Goal: Check status: Check status

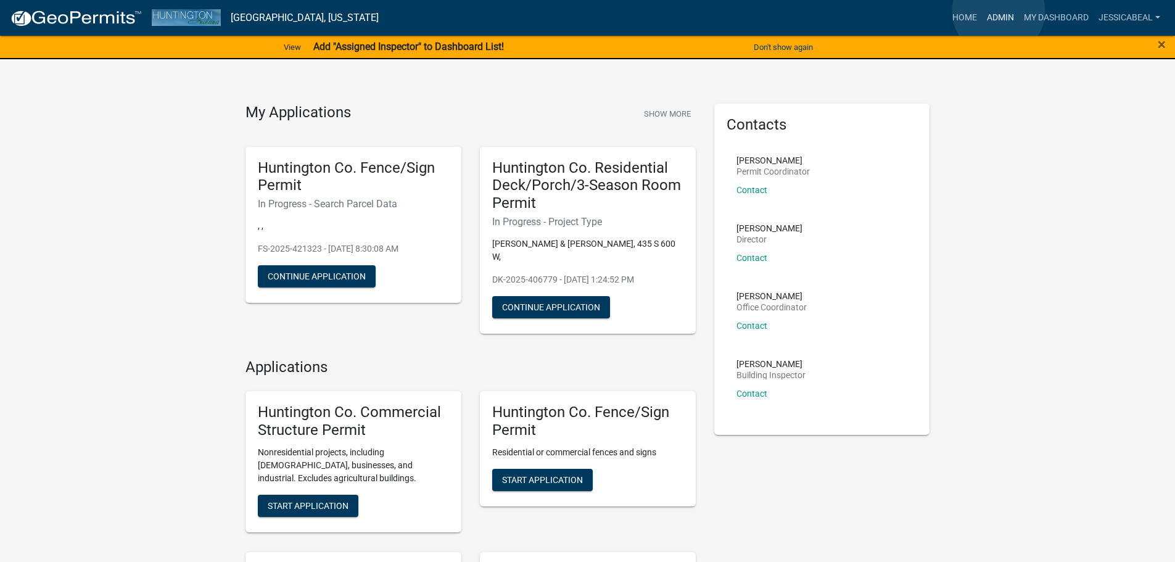
click at [998, 11] on link "Admin" at bounding box center [1000, 17] width 37 height 23
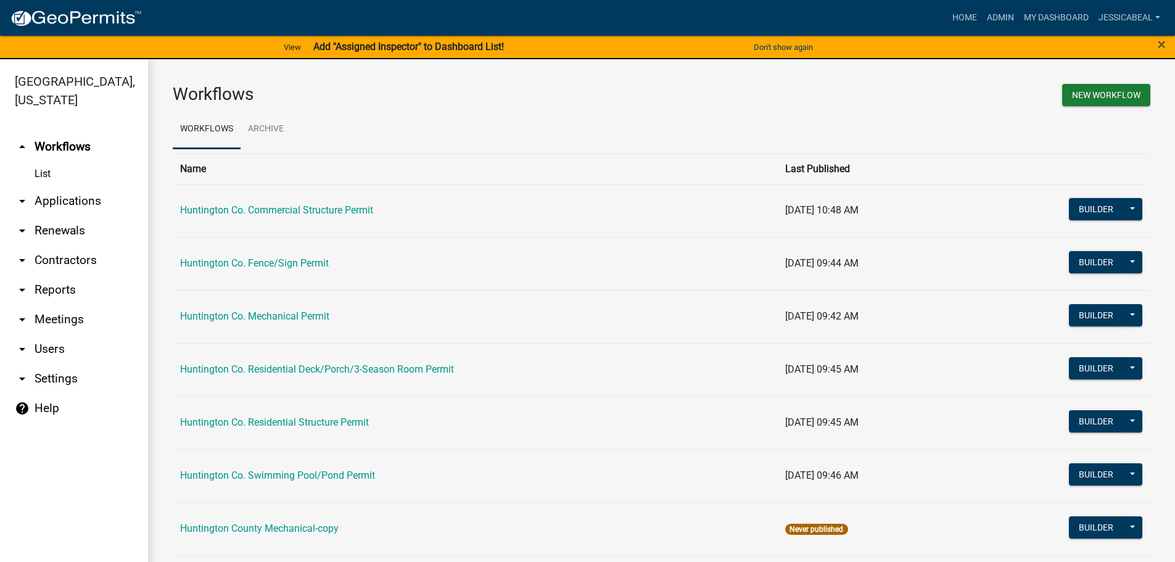
click at [43, 199] on link "arrow_drop_down Applications" at bounding box center [74, 201] width 148 height 30
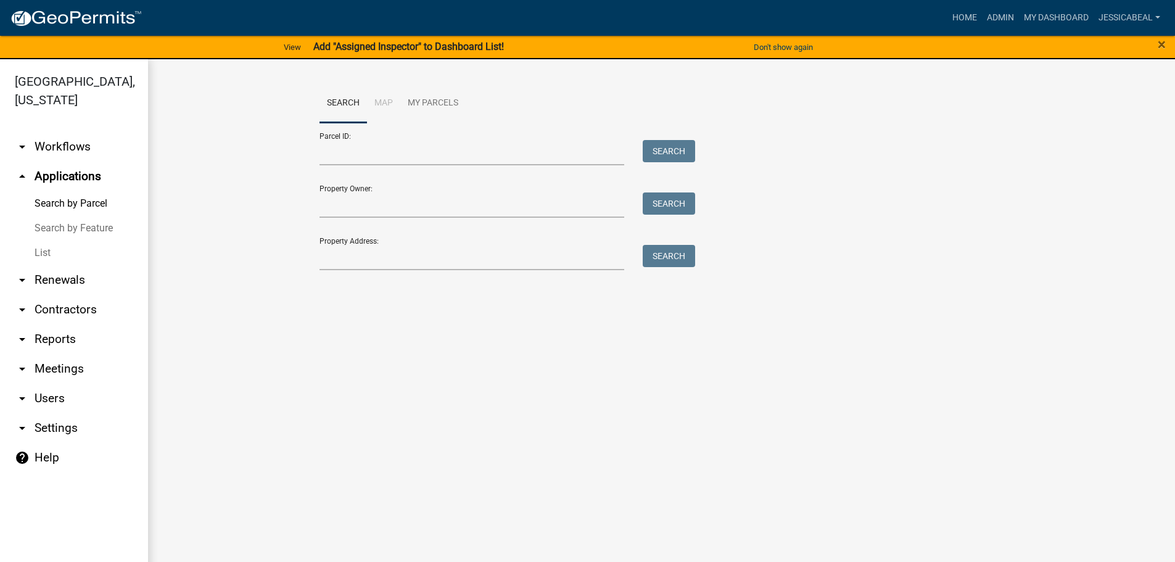
click at [49, 257] on link "List" at bounding box center [74, 252] width 148 height 25
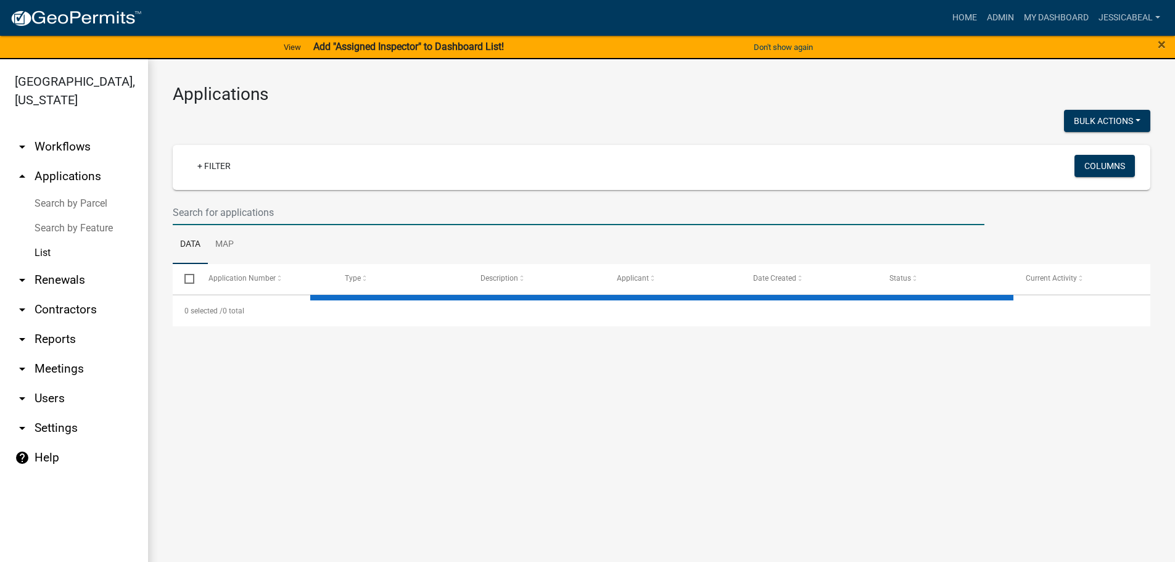
click at [258, 218] on input "text" at bounding box center [578, 212] width 811 height 25
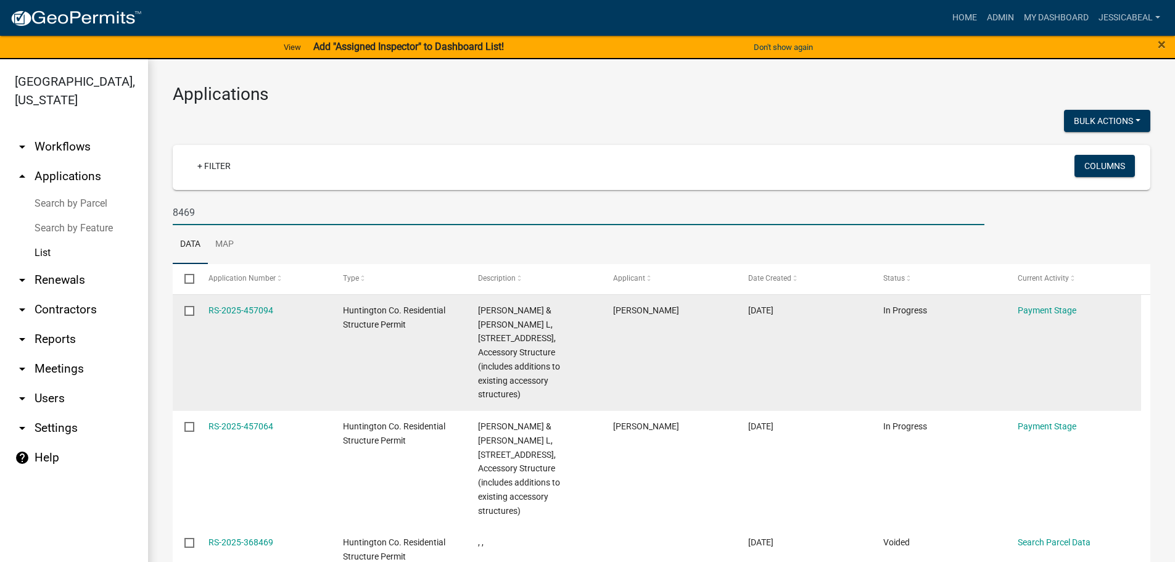
scroll to position [62, 0]
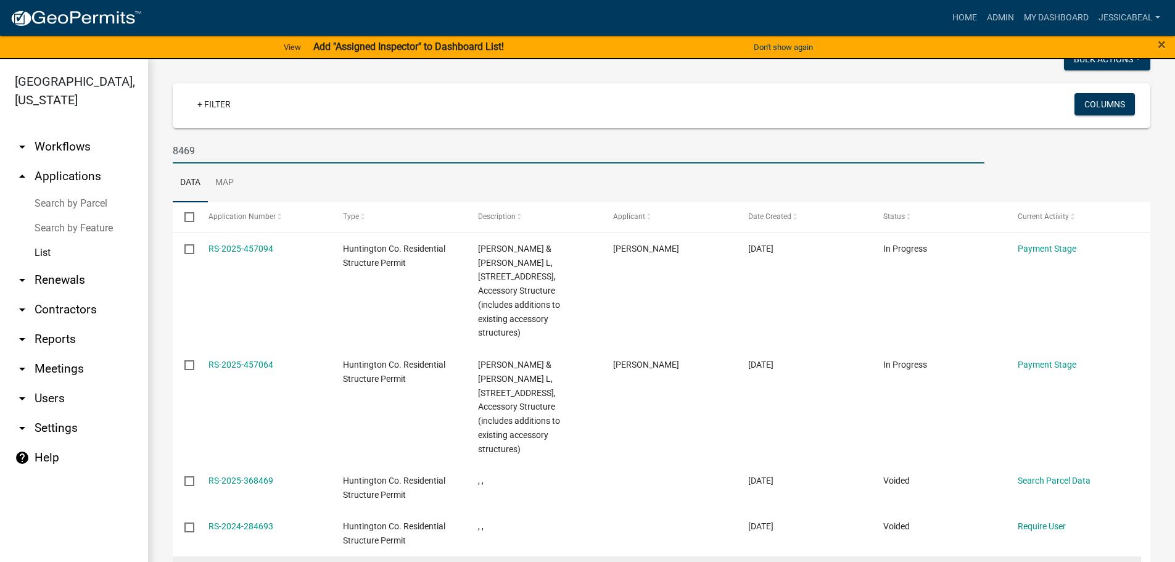
type input "8469"
